Goal: Task Accomplishment & Management: Complete application form

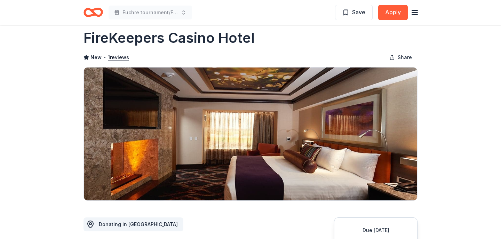
scroll to position [11, 0]
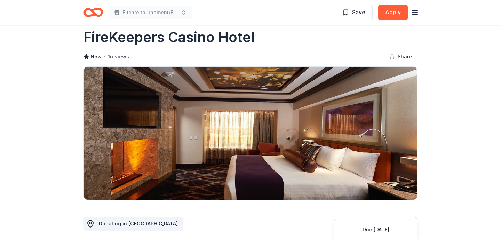
click at [121, 55] on button "1 reviews" at bounding box center [118, 57] width 21 height 8
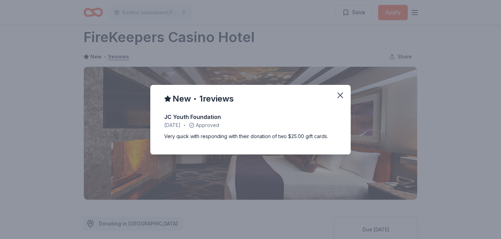
click at [80, 131] on div "New • 1 reviews JC Youth Foundation [DATE] • Approved Very quick with respondin…" at bounding box center [250, 119] width 501 height 239
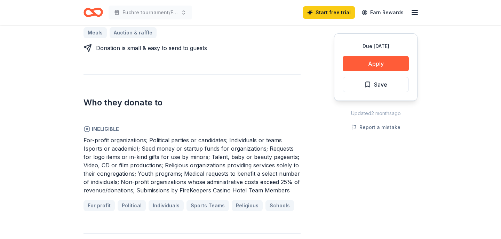
scroll to position [328, 0]
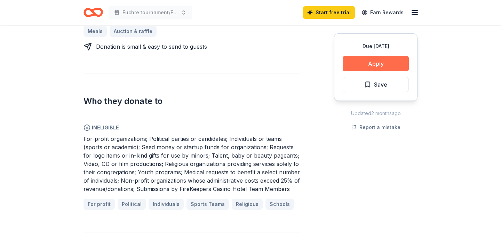
click at [370, 60] on button "Apply" at bounding box center [376, 63] width 66 height 15
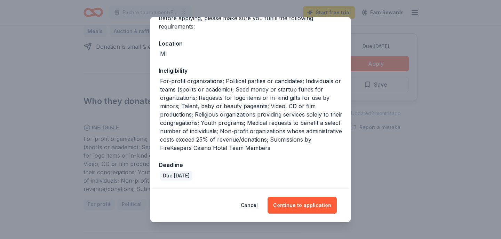
scroll to position [62, 0]
click at [307, 206] on button "Continue to application" at bounding box center [302, 205] width 69 height 17
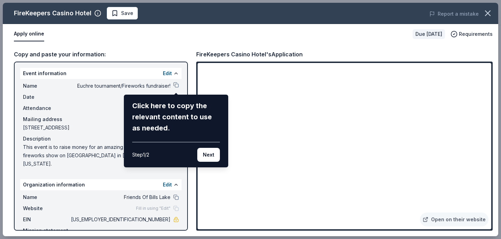
click at [176, 85] on div "FireKeepers Casino Hotel Save Report a mistake Apply online Due in 44 days Requ…" at bounding box center [251, 120] width 496 height 234
click at [212, 155] on button "Next" at bounding box center [208, 155] width 23 height 14
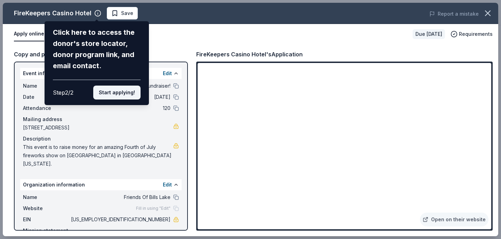
click at [128, 86] on button "Start applying!" at bounding box center [116, 93] width 47 height 14
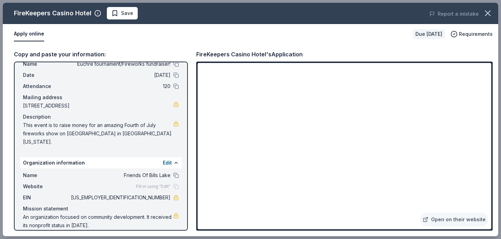
scroll to position [22, 0]
click at [177, 173] on button at bounding box center [176, 176] width 6 height 6
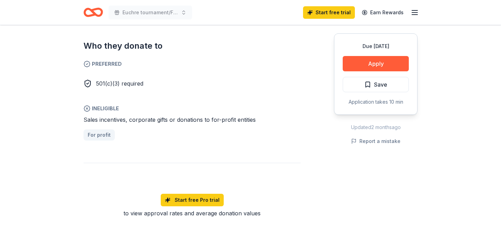
scroll to position [398, 0]
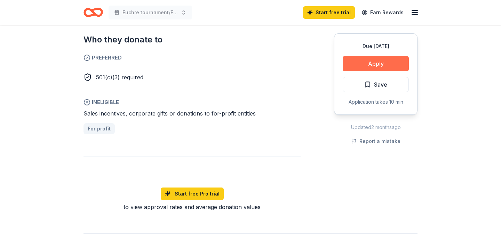
click at [375, 64] on button "Apply" at bounding box center [376, 63] width 66 height 15
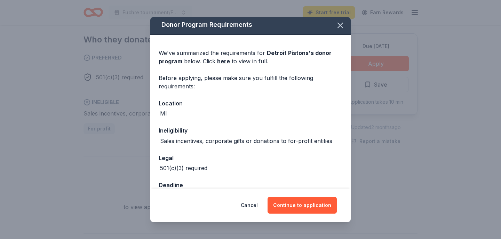
scroll to position [3, 0]
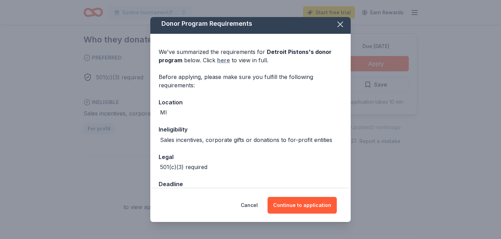
click at [224, 61] on link "here" at bounding box center [223, 60] width 13 height 8
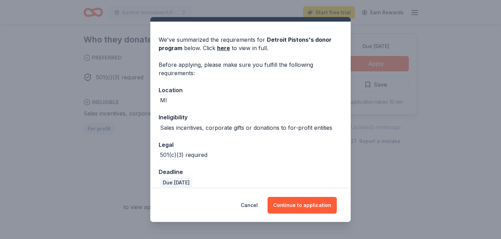
scroll to position [18, 0]
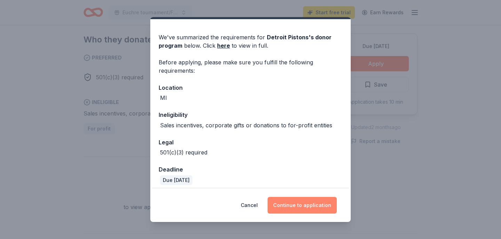
click at [309, 203] on button "Continue to application" at bounding box center [302, 205] width 69 height 17
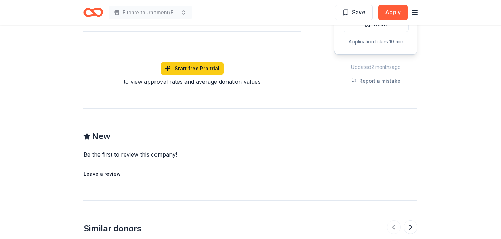
scroll to position [627, 0]
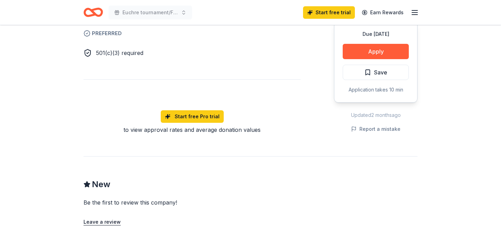
scroll to position [444, 0]
click at [386, 46] on button "Apply" at bounding box center [376, 51] width 66 height 15
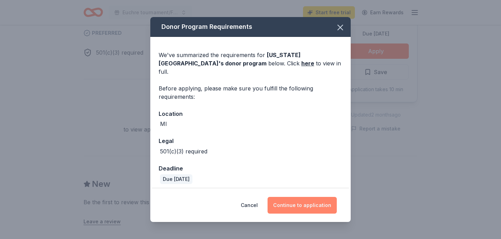
click at [311, 207] on button "Continue to application" at bounding box center [302, 205] width 69 height 17
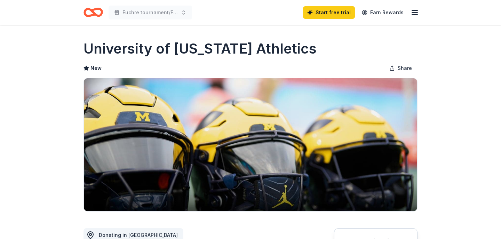
scroll to position [119, 0]
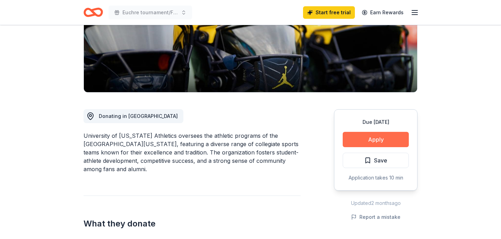
click at [396, 134] on button "Apply" at bounding box center [376, 139] width 66 height 15
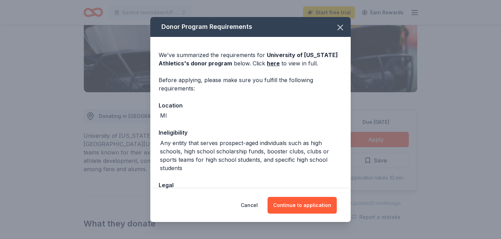
scroll to position [0, 0]
click at [340, 25] on icon "button" at bounding box center [341, 28] width 10 height 10
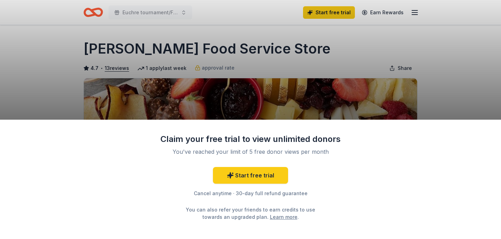
click at [442, 72] on div "Claim your free trial to view unlimited donors You've reached your limit of 5 f…" at bounding box center [250, 119] width 501 height 239
click at [421, 46] on div "Claim your free trial to view unlimited donors You've reached your limit of 5 f…" at bounding box center [250, 119] width 501 height 239
